Goal: Task Accomplishment & Management: Complete application form

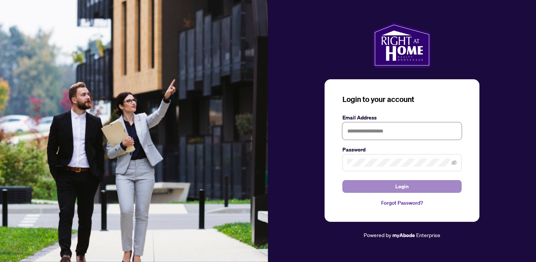
type input "**********"
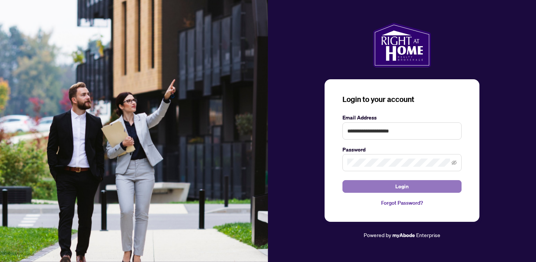
click at [395, 187] on span "Login" at bounding box center [401, 186] width 13 height 12
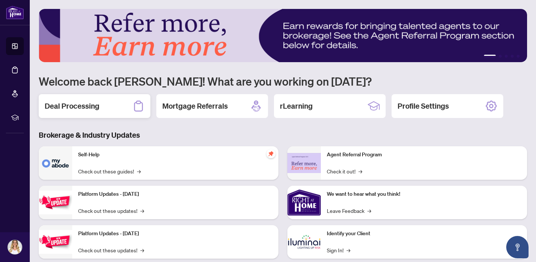
click at [87, 107] on h2 "Deal Processing" at bounding box center [72, 106] width 55 height 10
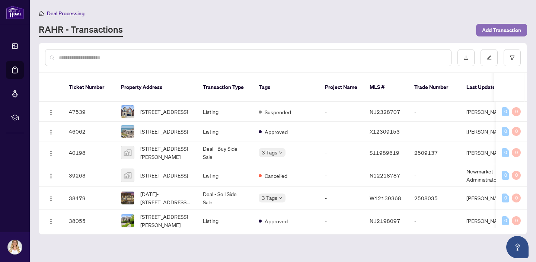
click at [504, 31] on span "Add Transaction" at bounding box center [501, 30] width 39 height 12
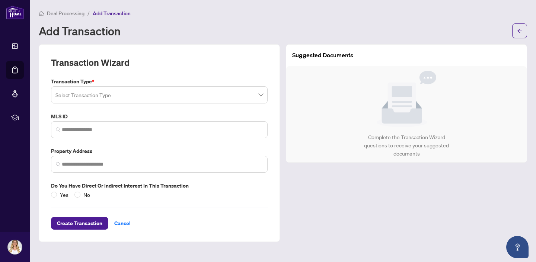
click at [164, 97] on input "search" at bounding box center [155, 96] width 201 height 16
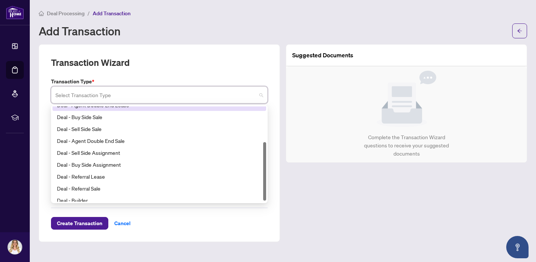
scroll to position [60, 0]
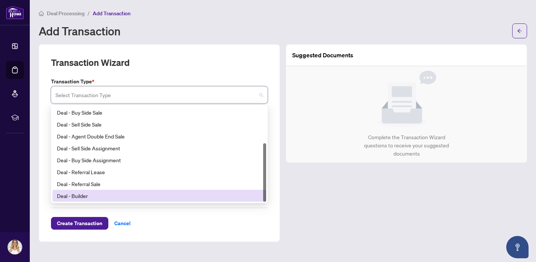
click at [77, 195] on div "Deal - Builder" at bounding box center [159, 196] width 205 height 8
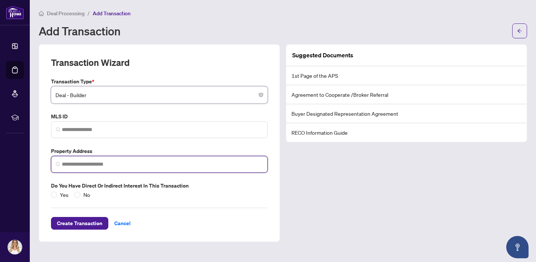
click at [93, 163] on input "search" at bounding box center [162, 164] width 201 height 8
